Goal: Task Accomplishment & Management: Manage account settings

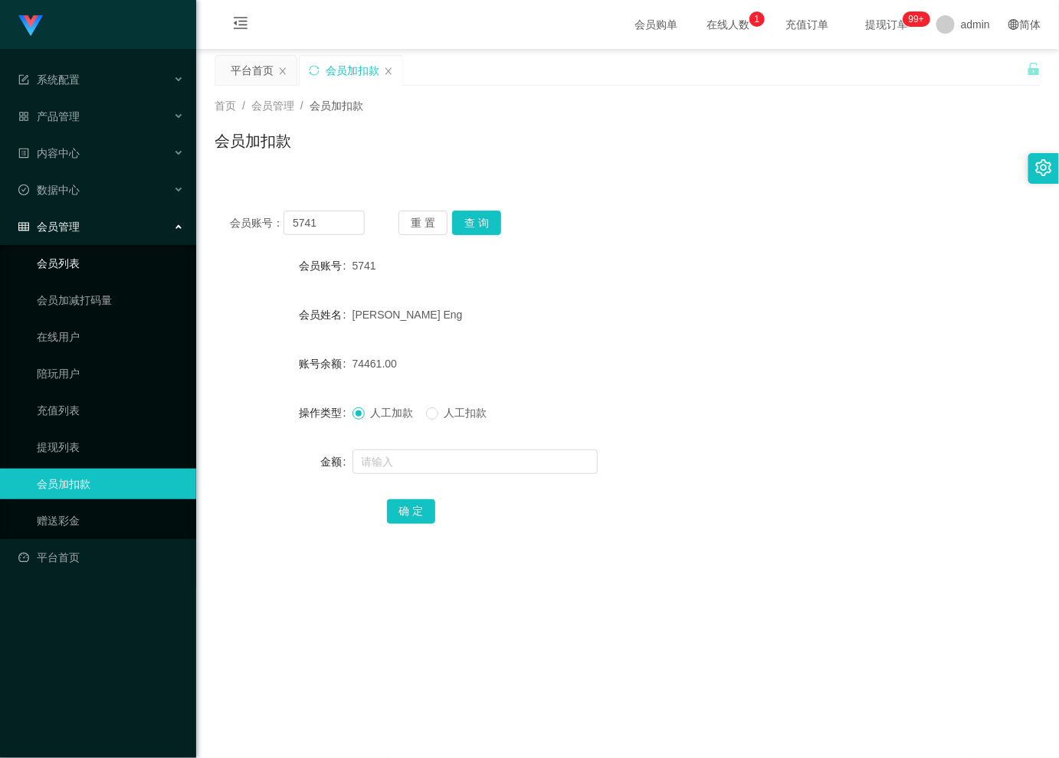
click at [74, 265] on link "会员列表" at bounding box center [110, 263] width 147 height 31
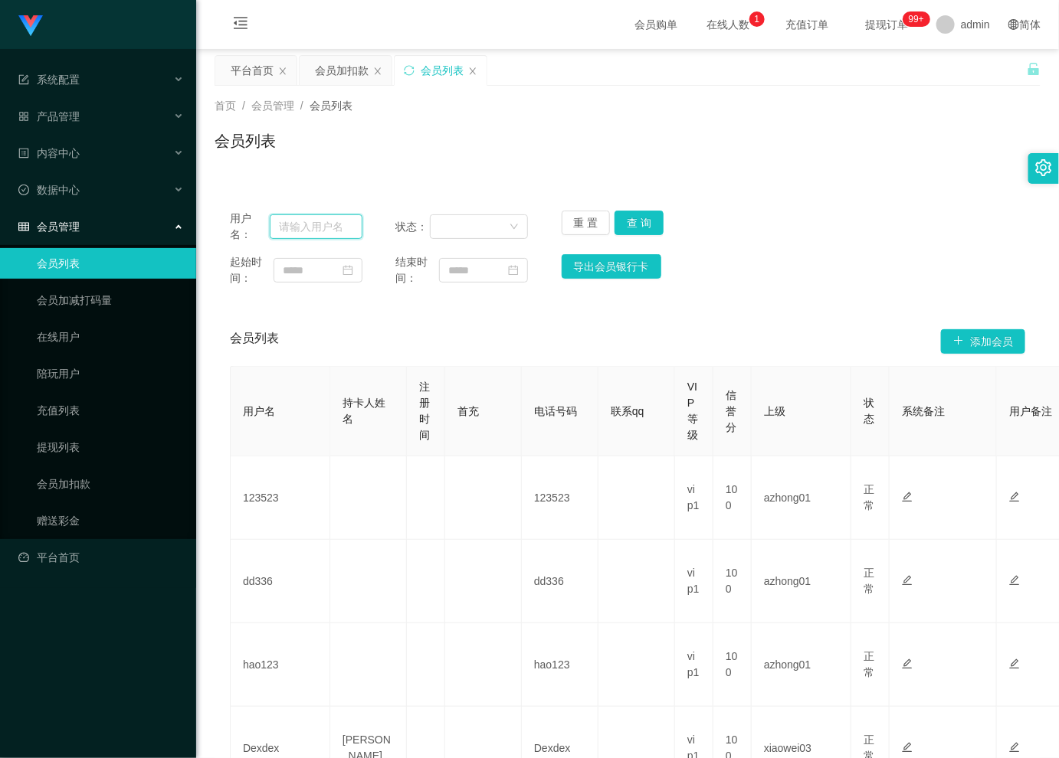
click at [320, 228] on input "text" at bounding box center [316, 227] width 93 height 25
paste input "5741"
type input "5741"
click at [638, 218] on button "查 询" at bounding box center [638, 223] width 49 height 25
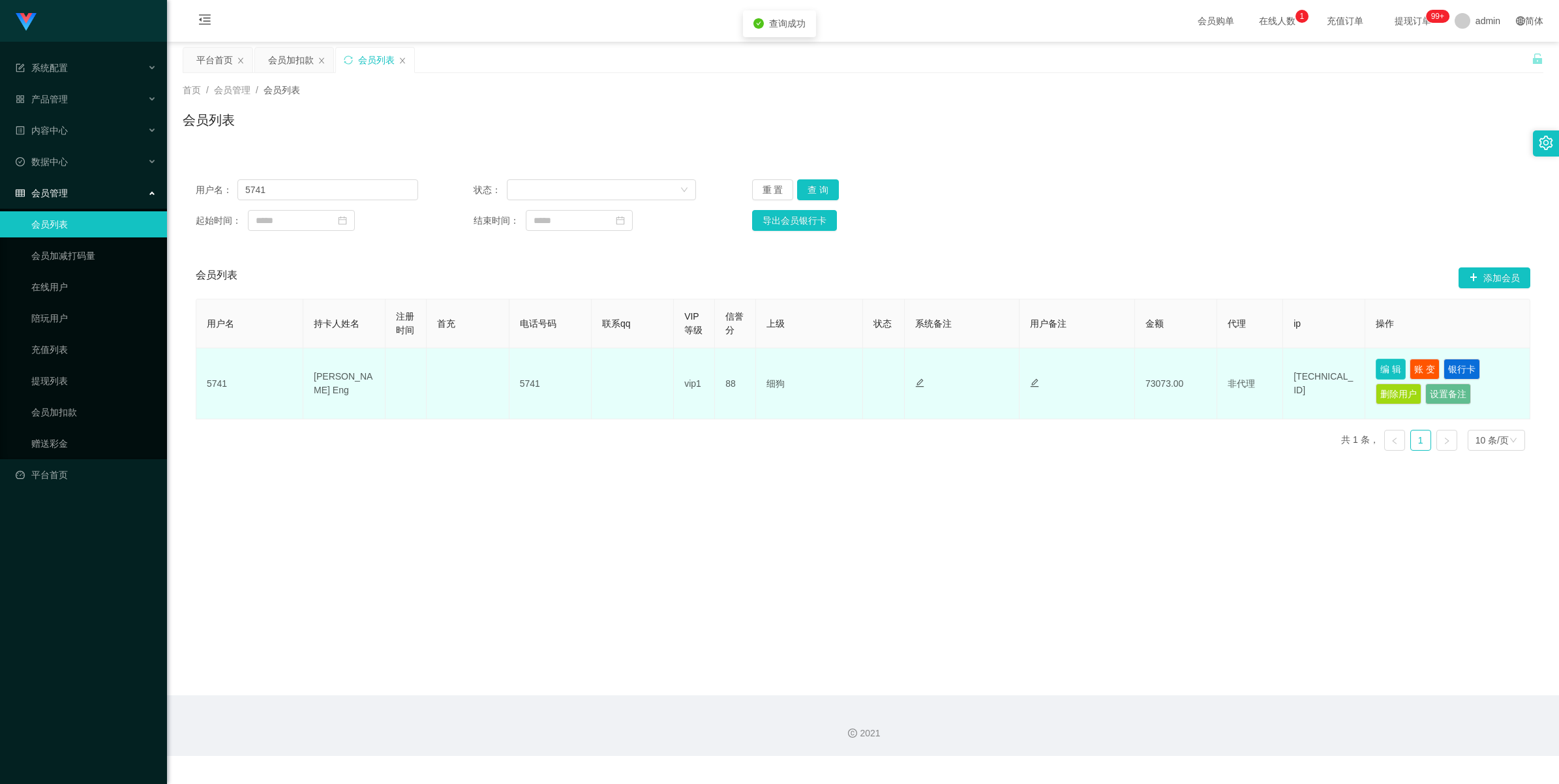
click at [901, 369] on button "编 辑" at bounding box center [1390, 369] width 30 height 21
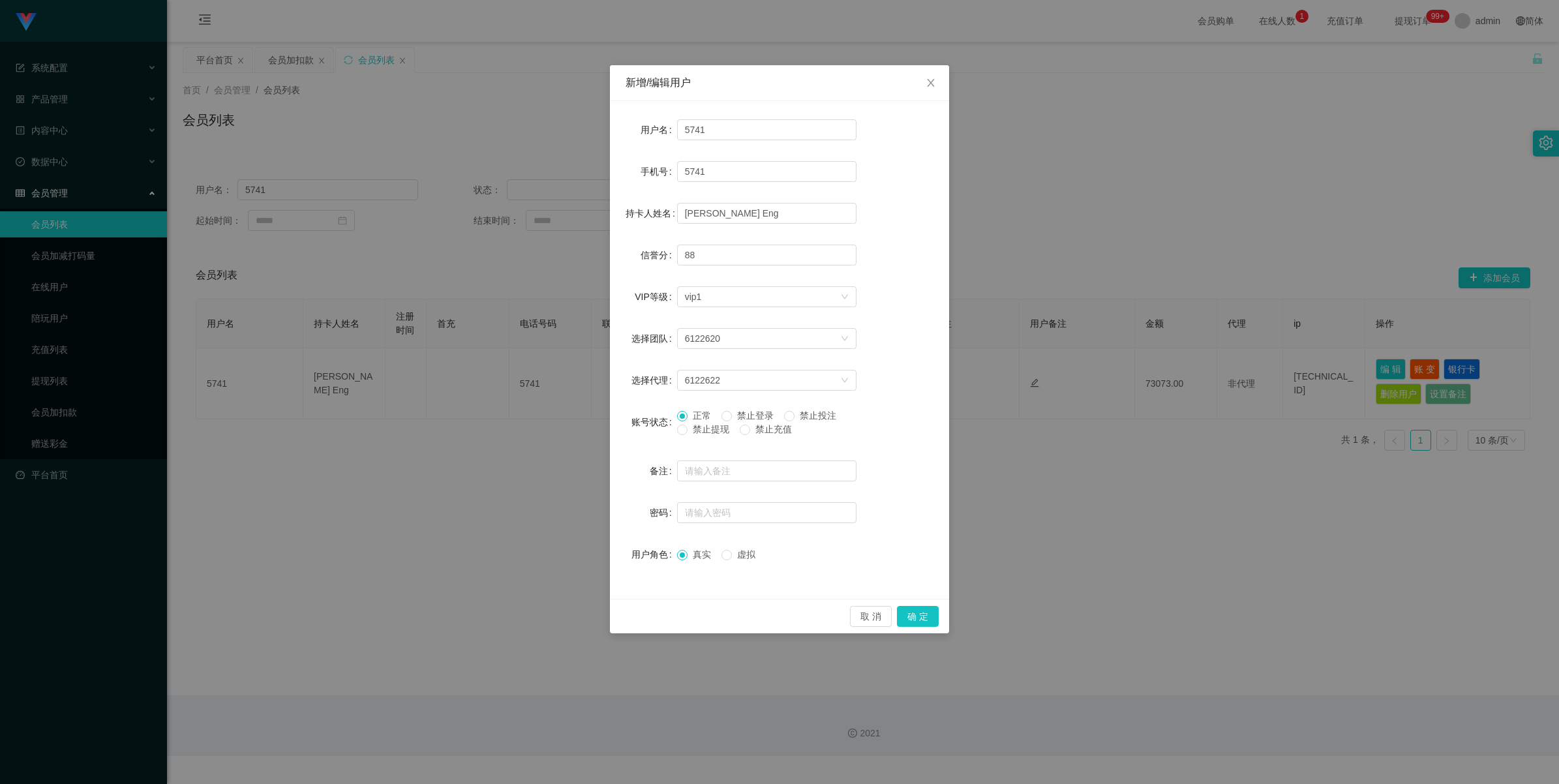
click at [713, 431] on span "禁止提现" at bounding box center [710, 429] width 47 height 10
click at [901, 604] on div "取 消 确 定" at bounding box center [779, 615] width 339 height 35
click at [901, 614] on button "确 定" at bounding box center [917, 616] width 42 height 21
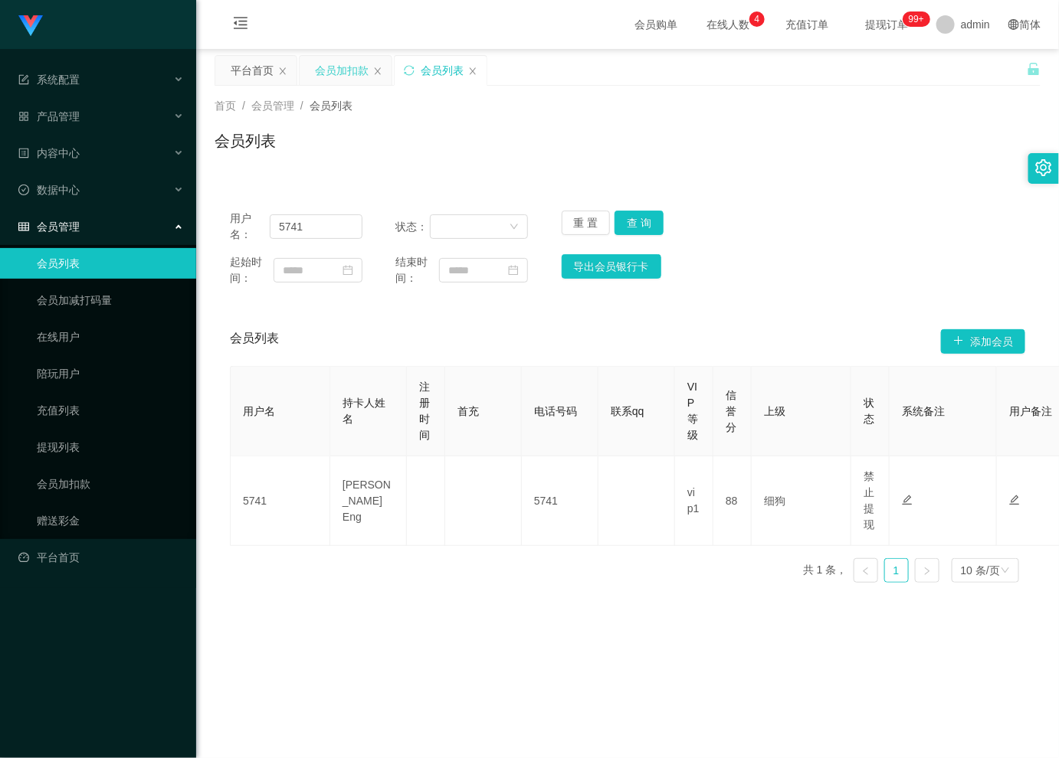
click at [349, 70] on div "会员加扣款" at bounding box center [342, 70] width 54 height 29
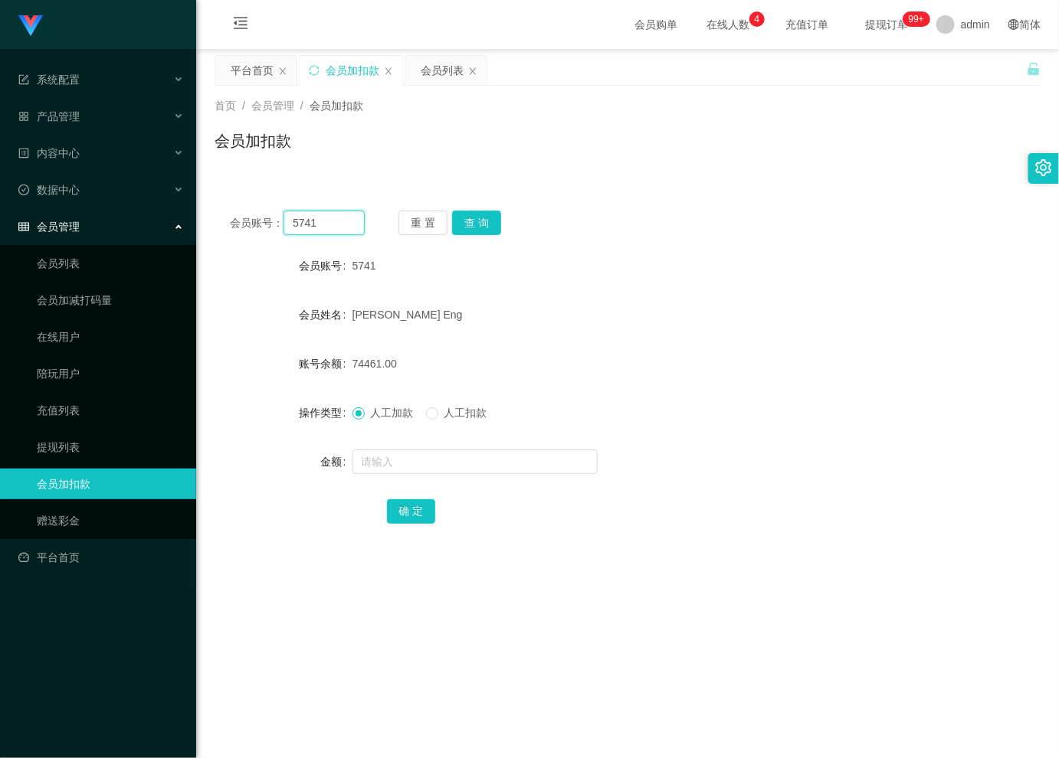
click at [330, 219] on input "5741" at bounding box center [323, 223] width 81 height 25
paste input "abc456456"
type input "abc456456"
click at [477, 221] on button "查 询" at bounding box center [476, 223] width 49 height 25
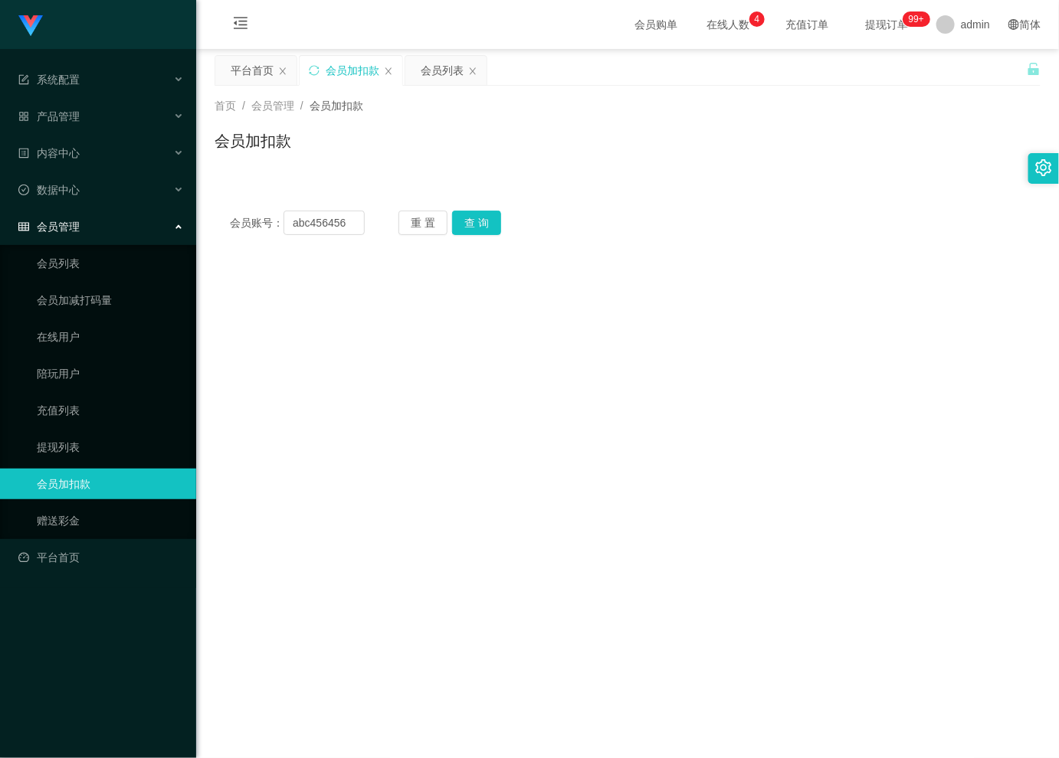
click at [671, 735] on main "关闭左侧 关闭右侧 关闭其它 刷新页面 平台首页 会员加扣款 会员列表 首页 / 会员管理 / 会员加扣款 / 会员加扣款 会员账号： abc456456 重…" at bounding box center [627, 433] width 863 height 768
